Goal: Task Accomplishment & Management: Manage account settings

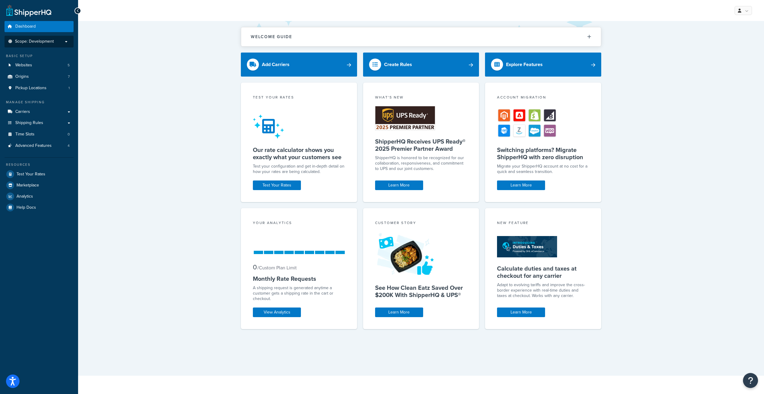
click at [61, 41] on p "Scope: Development" at bounding box center [39, 41] width 64 height 5
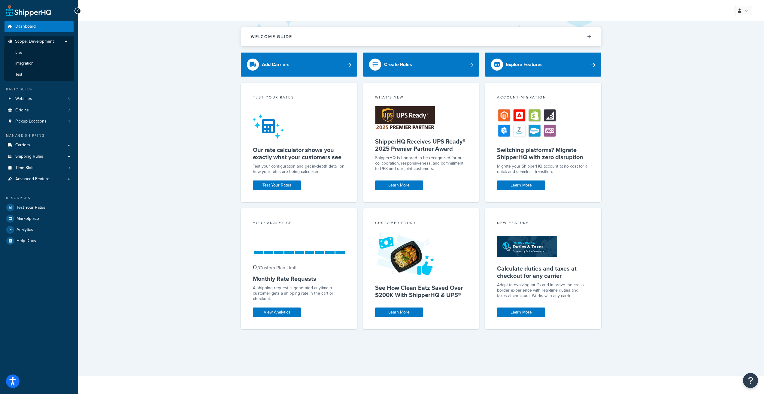
click at [126, 41] on div "Welcome Guide ShipperHQ: An Overview Carrier Setup Shipping Rules Overview Comm…" at bounding box center [421, 198] width 686 height 355
click at [110, 47] on div "Welcome Guide ShipperHQ: An Overview Carrier Setup Shipping Rules Overview Comm…" at bounding box center [421, 198] width 686 height 355
click at [27, 146] on span "Carriers" at bounding box center [22, 145] width 15 height 5
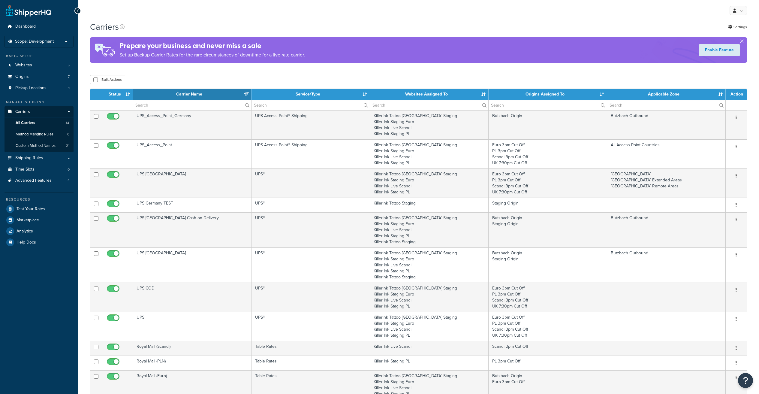
select select "15"
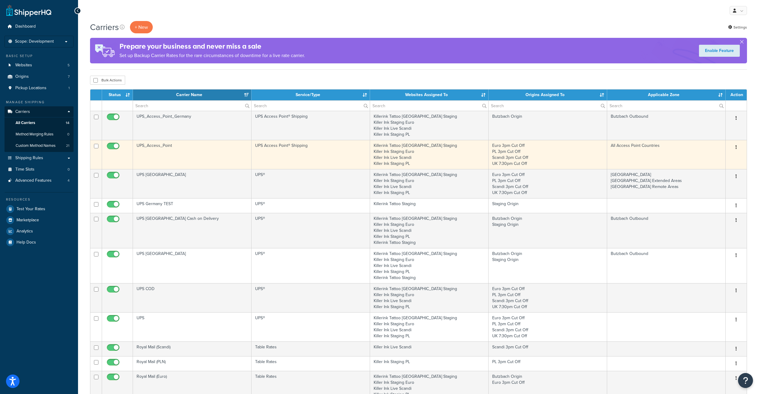
click at [193, 154] on td "UPS_Access_Point" at bounding box center [192, 154] width 119 height 29
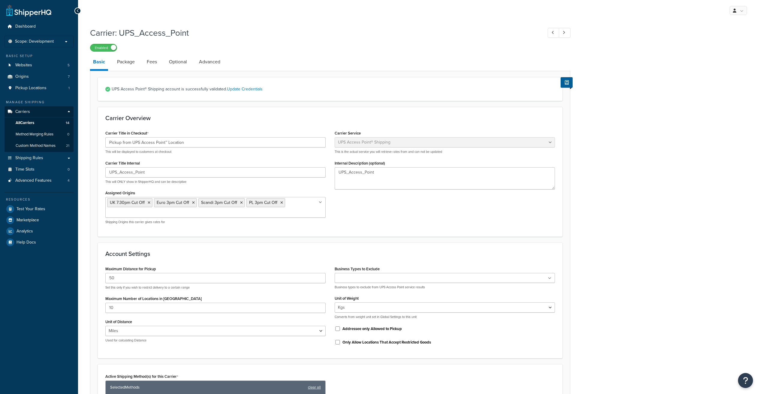
select select "accessPoint"
select select "kg"
click at [119, 62] on link "Package" at bounding box center [126, 62] width 24 height 14
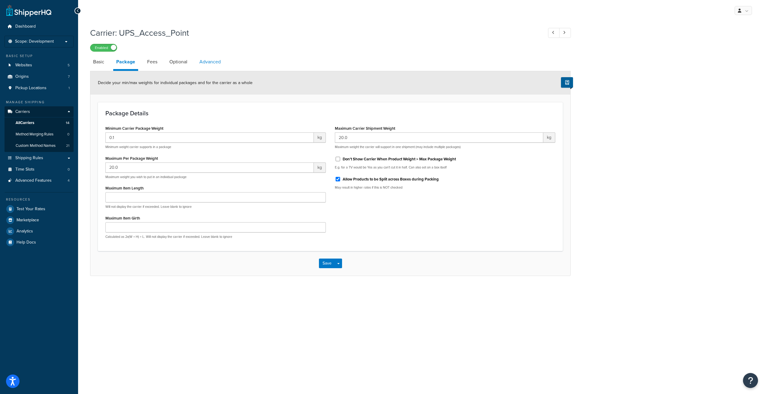
click at [209, 61] on link "Advanced" at bounding box center [209, 62] width 27 height 14
select select "false"
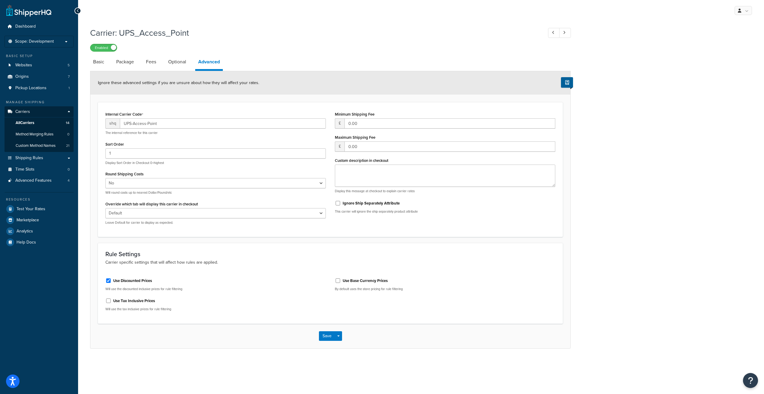
click at [154, 148] on div "Sort Order 1 Display Sort Order in Checkout 0=highest" at bounding box center [215, 152] width 220 height 25
click at [156, 153] on input "1" at bounding box center [215, 153] width 220 height 10
drag, startPoint x: 156, startPoint y: 153, endPoint x: 80, endPoint y: 149, distance: 76.4
click at [80, 149] on div "Carrier: UPS_Access_Point Enabled Basic Package Fees Optional Advanced Ignore t…" at bounding box center [421, 194] width 686 height 340
type input "70"
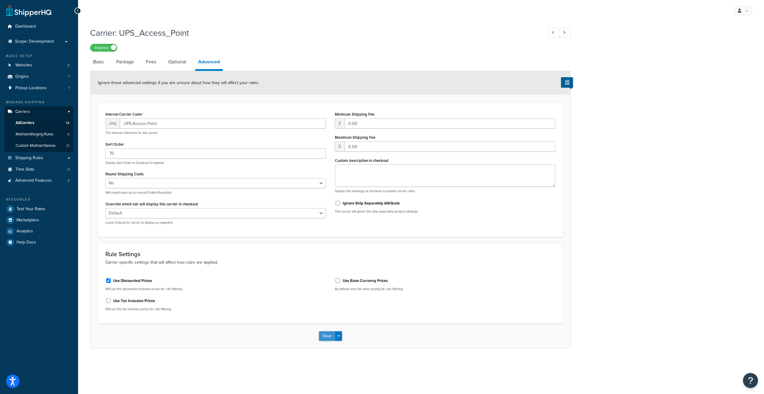
click at [327, 334] on button "Save" at bounding box center [327, 336] width 16 height 10
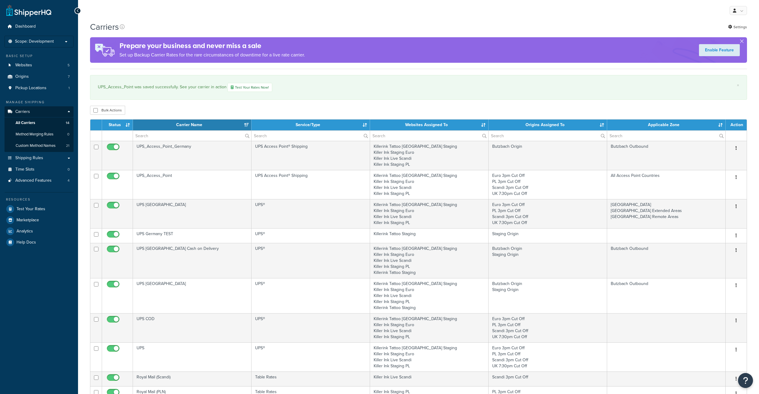
select select "15"
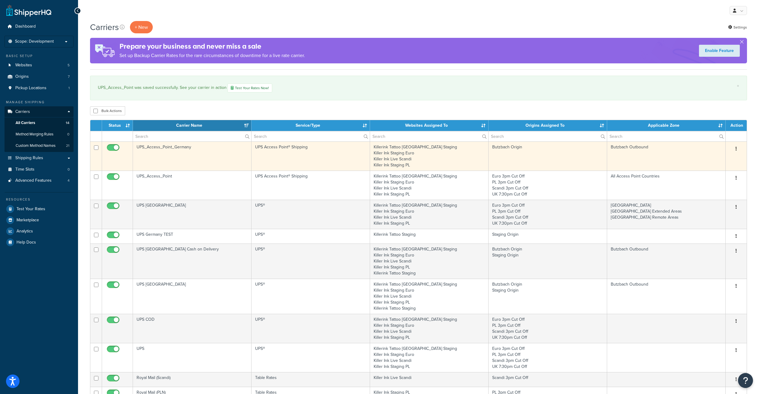
click at [202, 156] on td "UPS_Access_Point_Germany" at bounding box center [192, 155] width 119 height 29
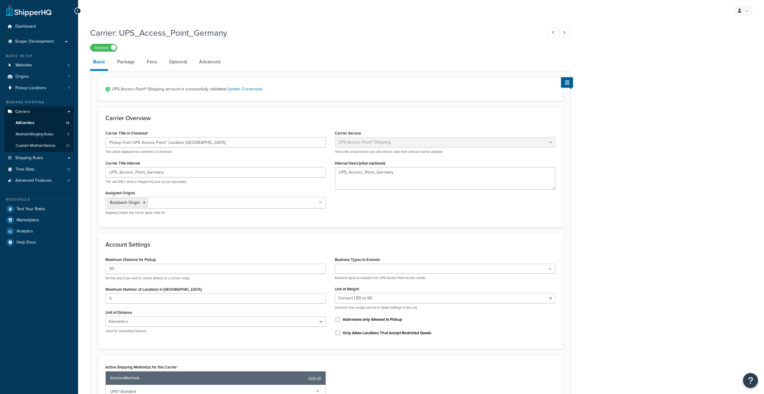
select select "accessPoint"
select select "KM"
select select "convert_lb_kg"
click at [212, 64] on link "Advanced" at bounding box center [209, 62] width 27 height 14
select select "false"
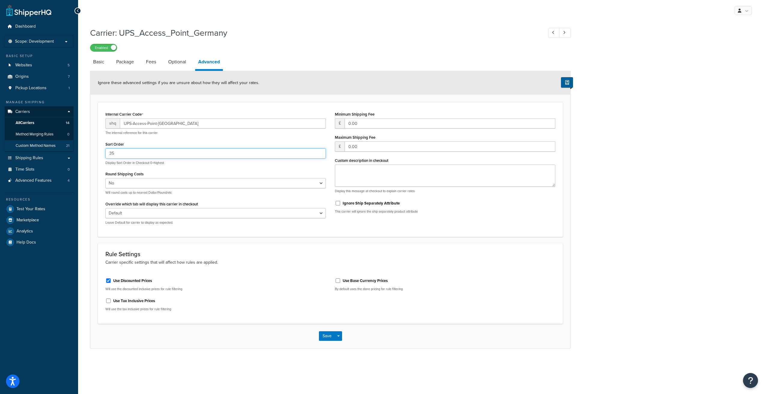
drag, startPoint x: 149, startPoint y: 154, endPoint x: 12, endPoint y: 142, distance: 137.5
click at [12, 142] on div "Dashboard Scope: Development Basic Setup Websites 5 Origins 7 Pickup Locations …" at bounding box center [382, 197] width 764 height 394
type input "70"
click at [329, 339] on button "Save" at bounding box center [327, 336] width 16 height 10
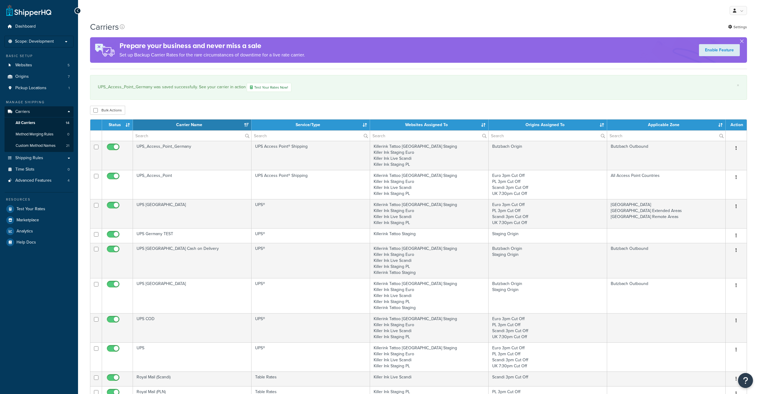
select select "15"
